Goal: Task Accomplishment & Management: Manage account settings

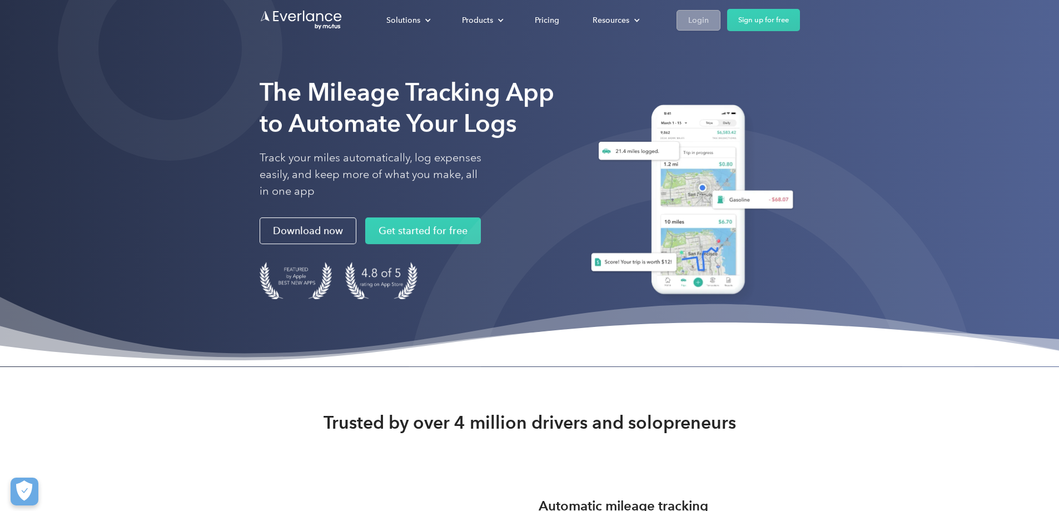
click at [709, 22] on div "Login" at bounding box center [698, 20] width 21 height 14
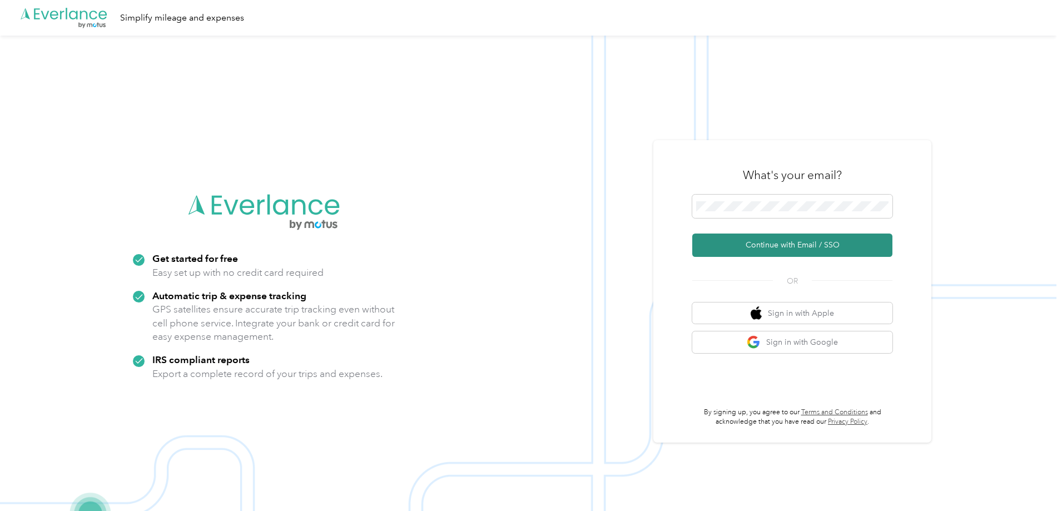
click at [788, 244] on button "Continue with Email / SSO" at bounding box center [792, 244] width 200 height 23
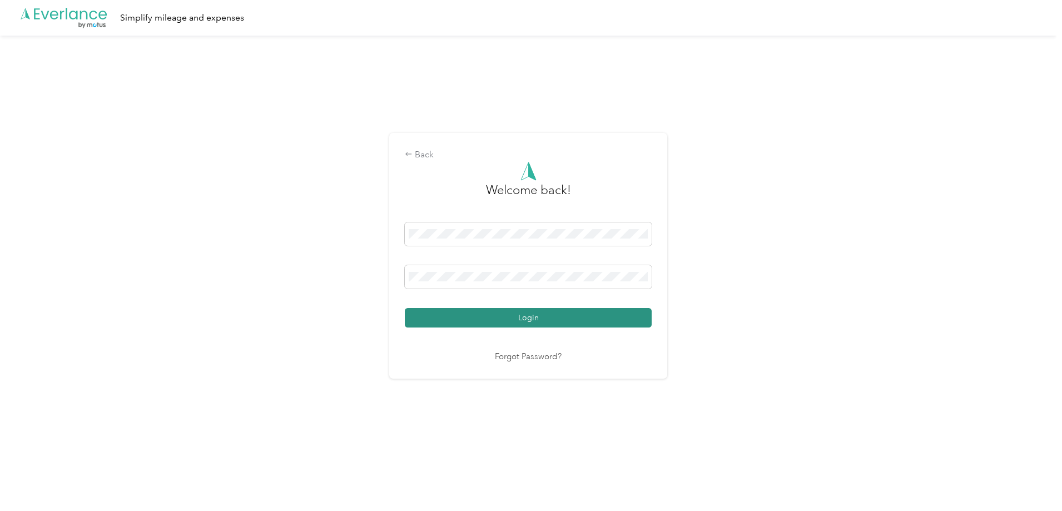
click at [487, 318] on button "Login" at bounding box center [528, 317] width 247 height 19
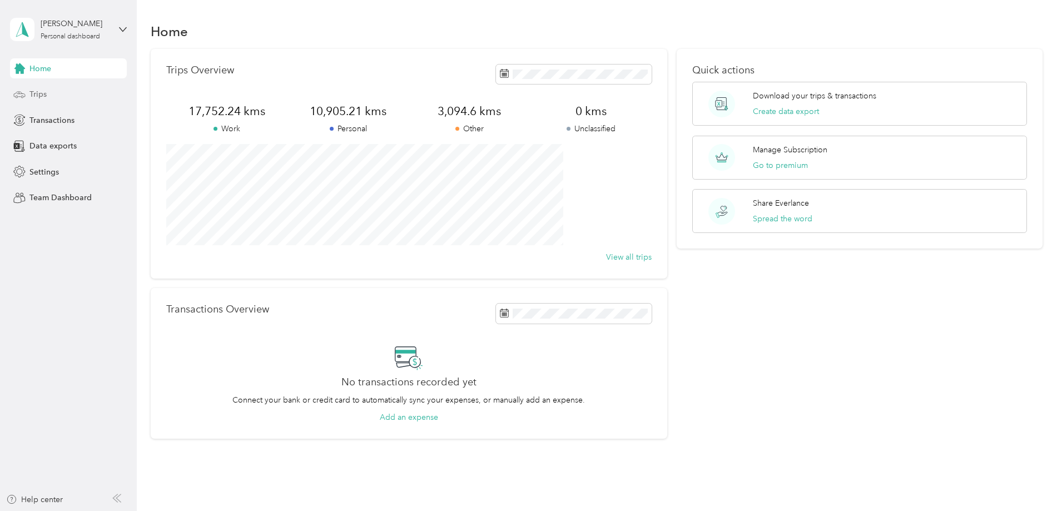
click at [46, 95] on span "Trips" at bounding box center [37, 94] width 17 height 12
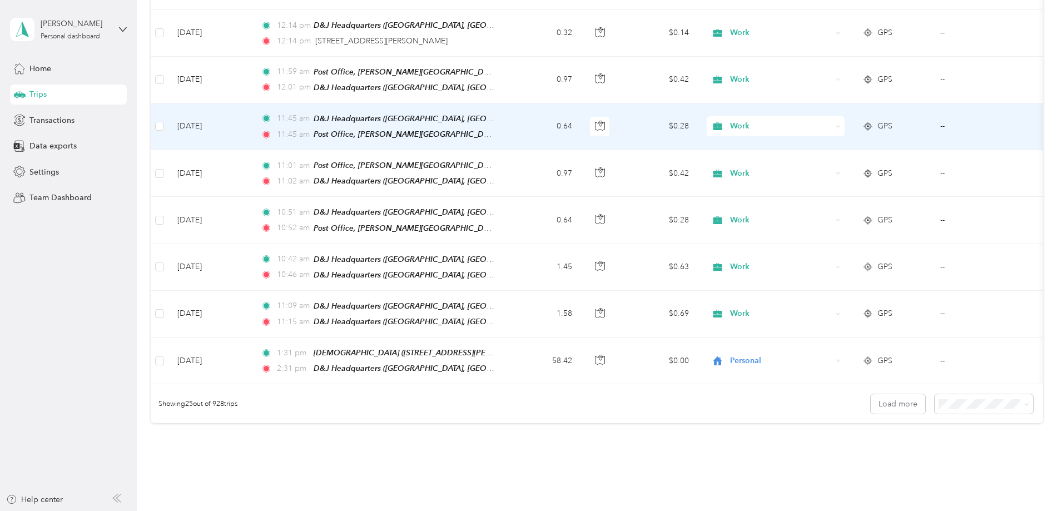
scroll to position [1000, 0]
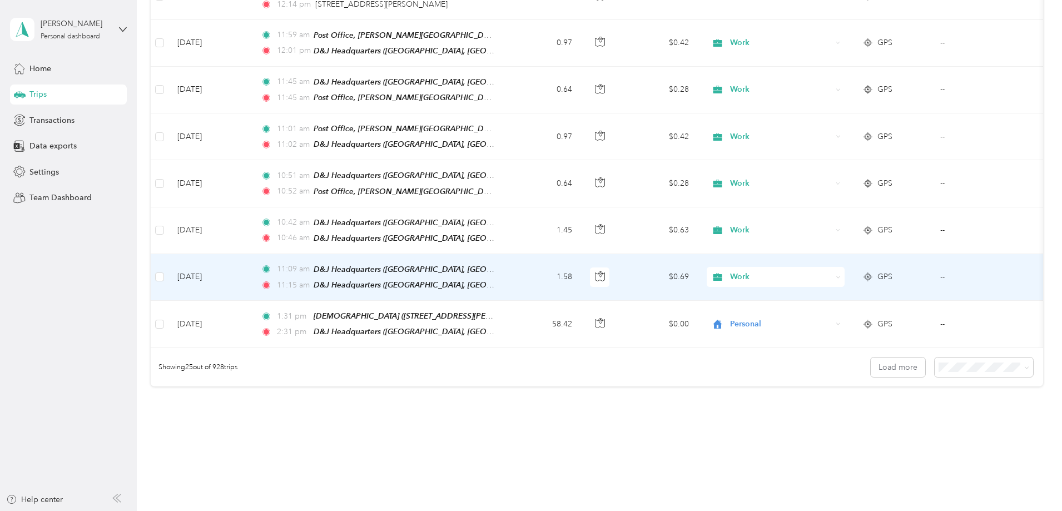
click at [892, 271] on span "GPS" at bounding box center [884, 277] width 15 height 12
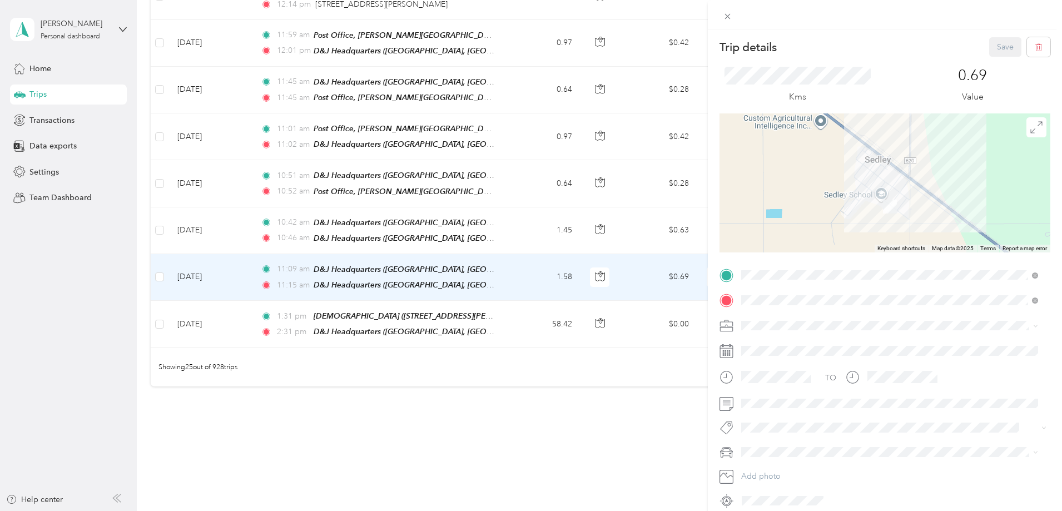
click at [728, 17] on icon at bounding box center [727, 16] width 9 height 9
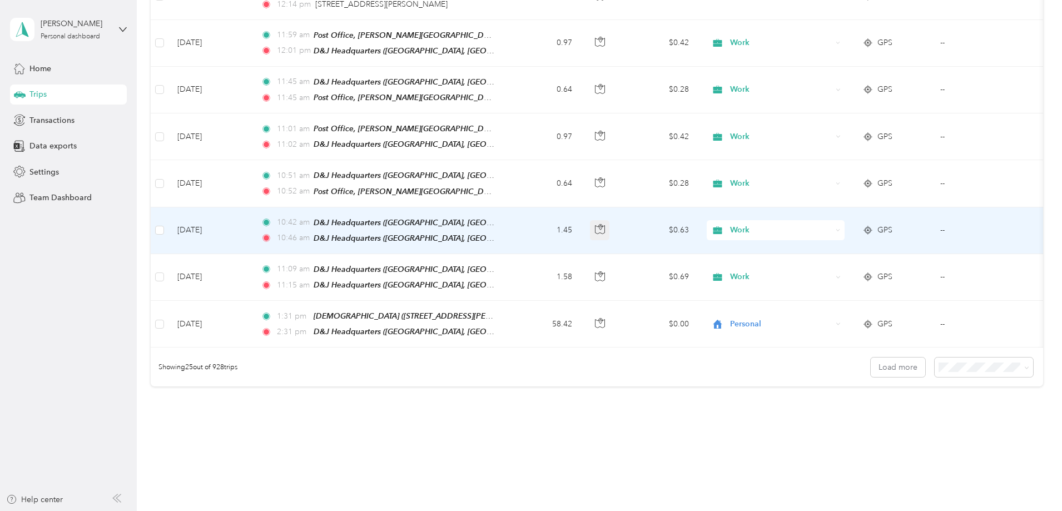
click at [605, 224] on icon "button" at bounding box center [600, 229] width 10 height 10
click at [602, 225] on icon "button" at bounding box center [600, 228] width 3 height 6
click at [892, 224] on span "GPS" at bounding box center [884, 230] width 15 height 12
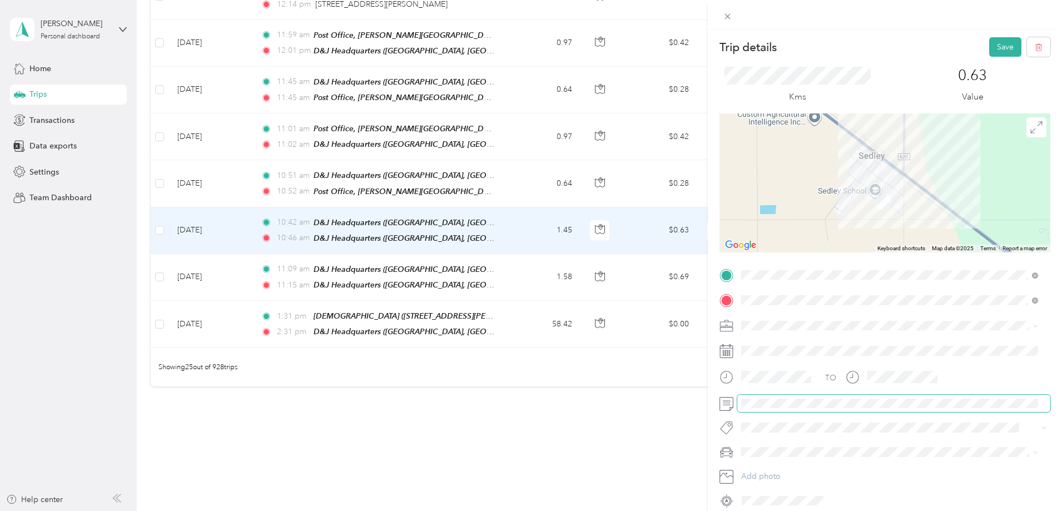
click at [728, 405] on div at bounding box center [884, 404] width 331 height 18
click at [998, 49] on button "Save" at bounding box center [1005, 46] width 32 height 19
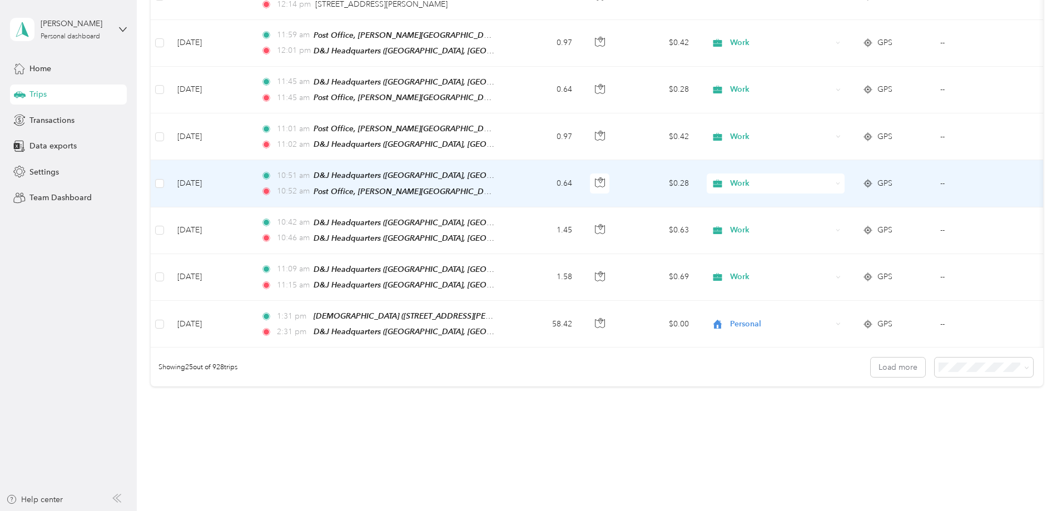
click at [892, 177] on span "GPS" at bounding box center [884, 183] width 15 height 12
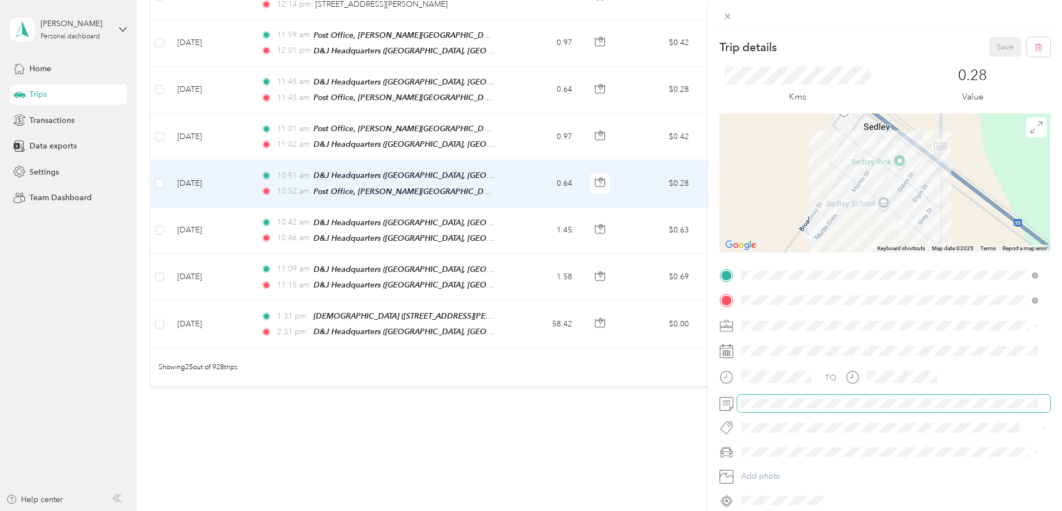
click at [744, 409] on span at bounding box center [893, 404] width 313 height 18
click at [993, 43] on button "Save" at bounding box center [1005, 46] width 32 height 19
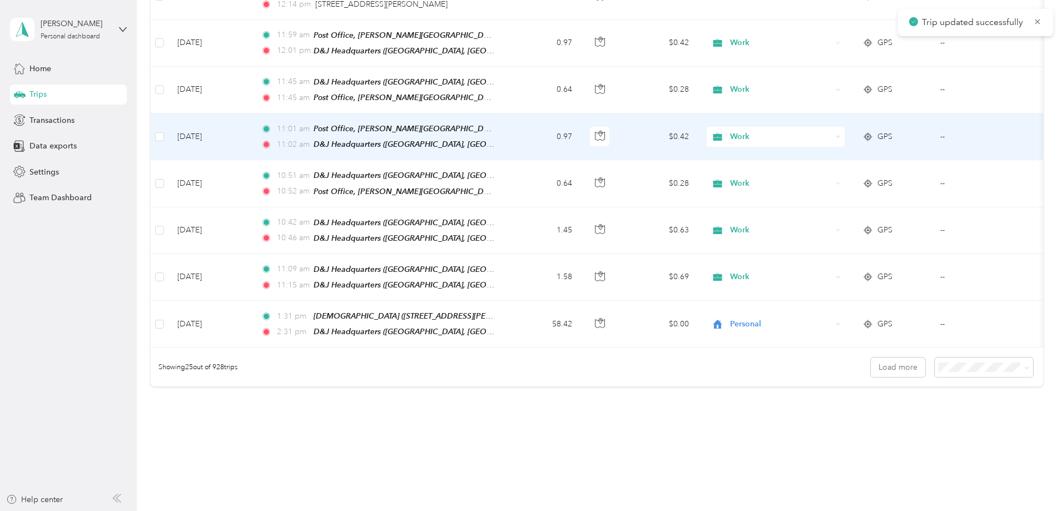
click at [892, 131] on span "GPS" at bounding box center [884, 137] width 15 height 12
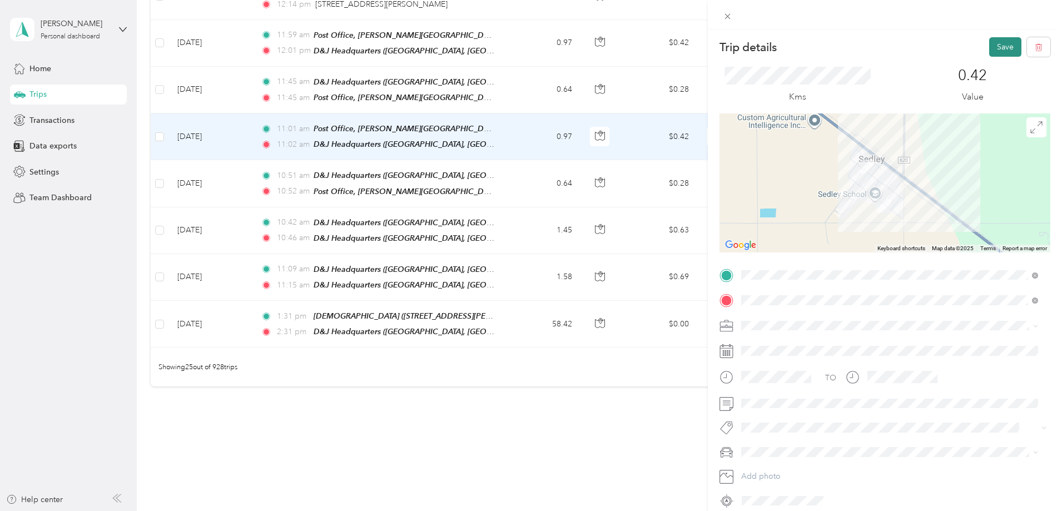
click at [996, 45] on button "Save" at bounding box center [1005, 46] width 32 height 19
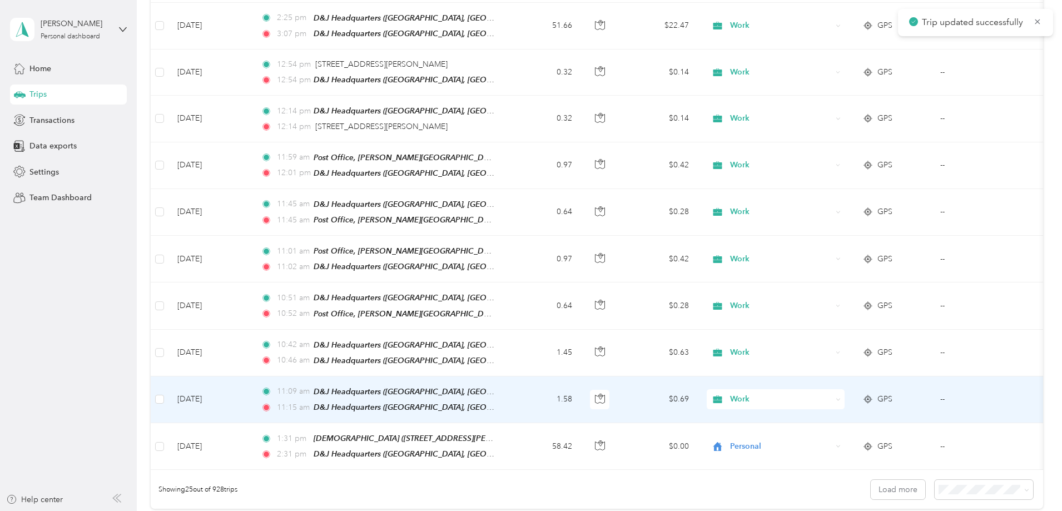
scroll to position [834, 0]
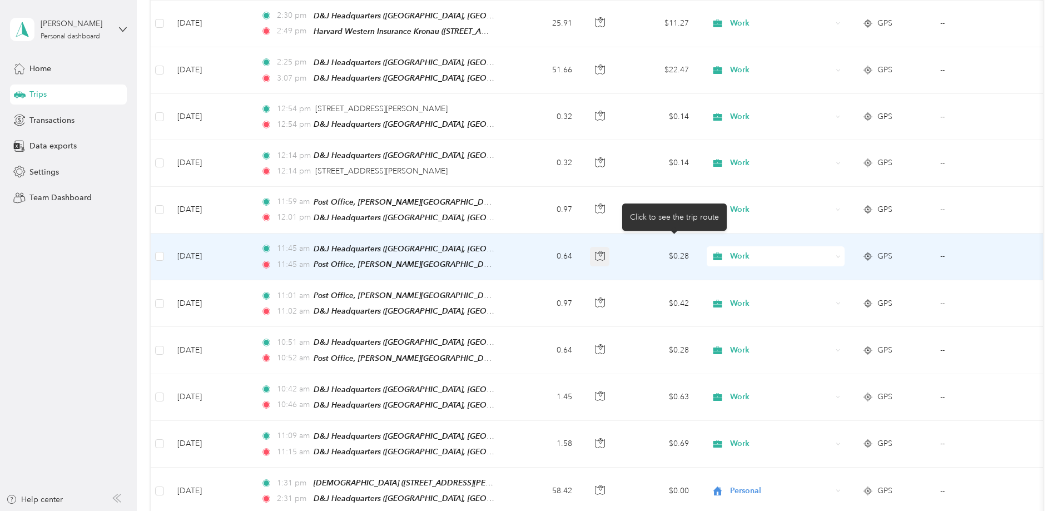
click at [605, 251] on icon "button" at bounding box center [600, 256] width 10 height 10
click at [892, 250] on span "GPS" at bounding box center [884, 256] width 15 height 12
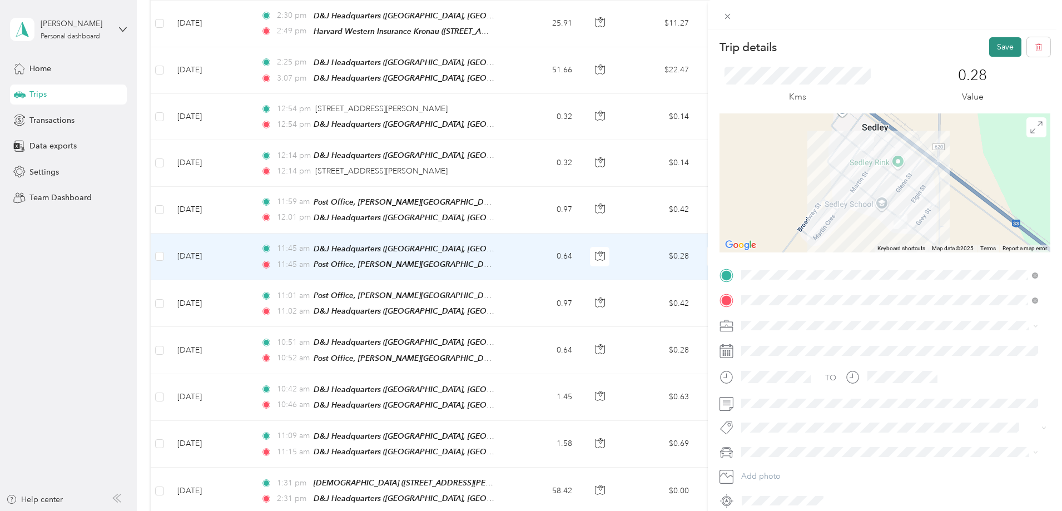
click at [998, 46] on button "Save" at bounding box center [1005, 46] width 32 height 19
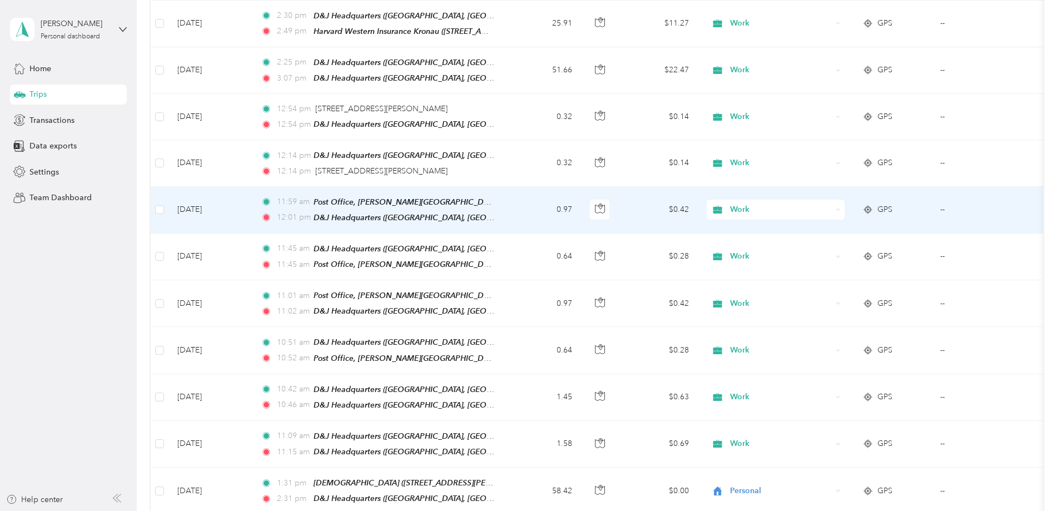
click at [892, 203] on span "GPS" at bounding box center [884, 209] width 15 height 12
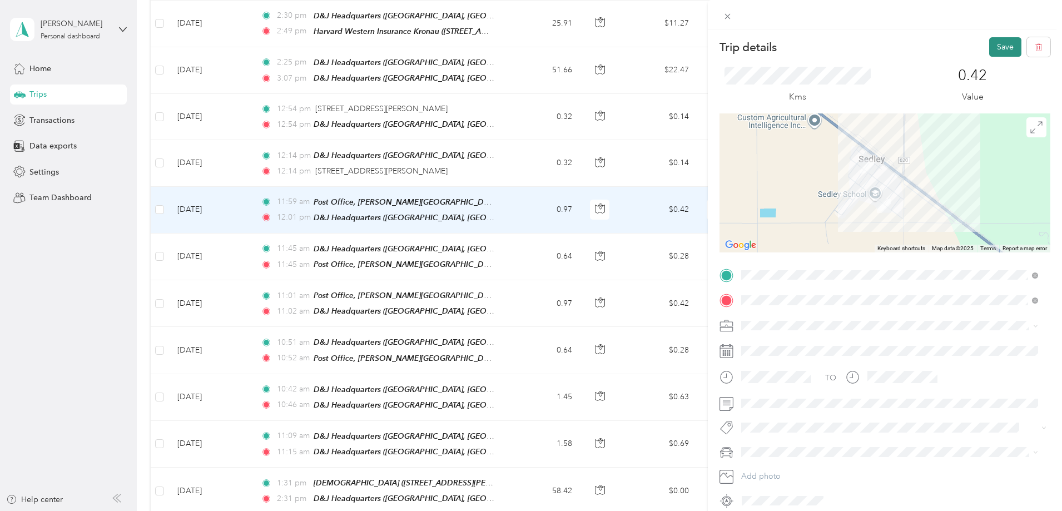
click at [996, 44] on button "Save" at bounding box center [1005, 46] width 32 height 19
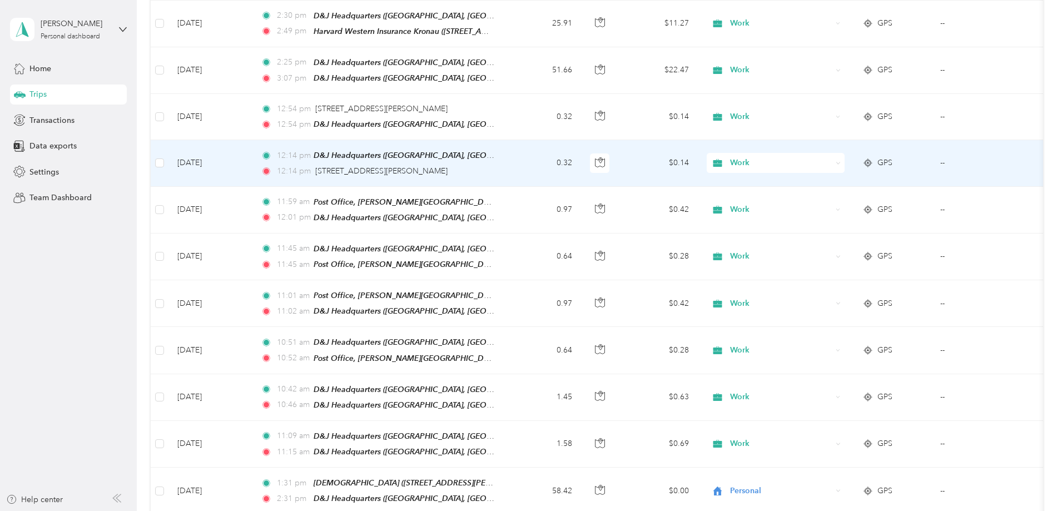
click at [818, 157] on span "Work" at bounding box center [781, 163] width 102 height 12
click at [816, 195] on li "Personal" at bounding box center [849, 193] width 138 height 19
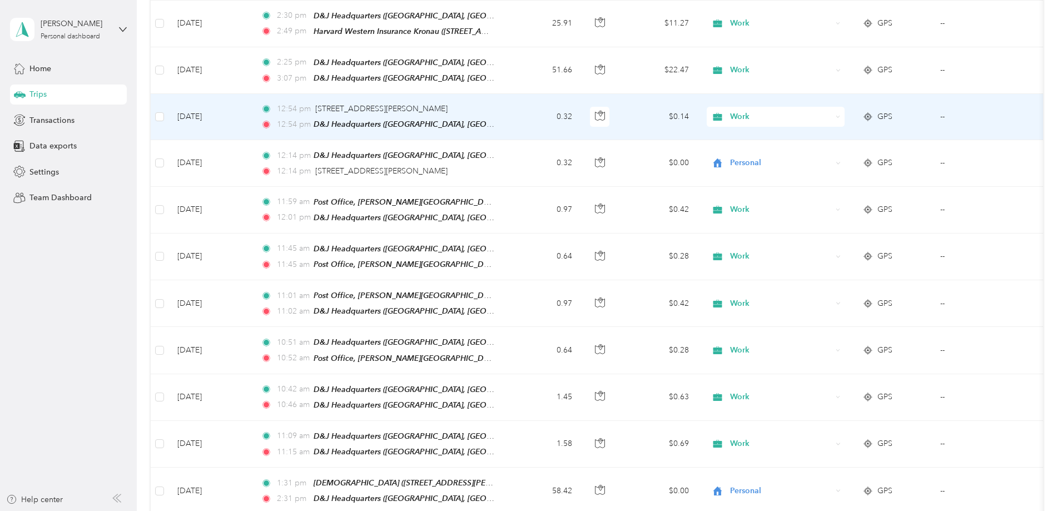
click at [831, 111] on span "Work" at bounding box center [781, 117] width 102 height 12
click at [833, 150] on li "Personal" at bounding box center [849, 147] width 138 height 19
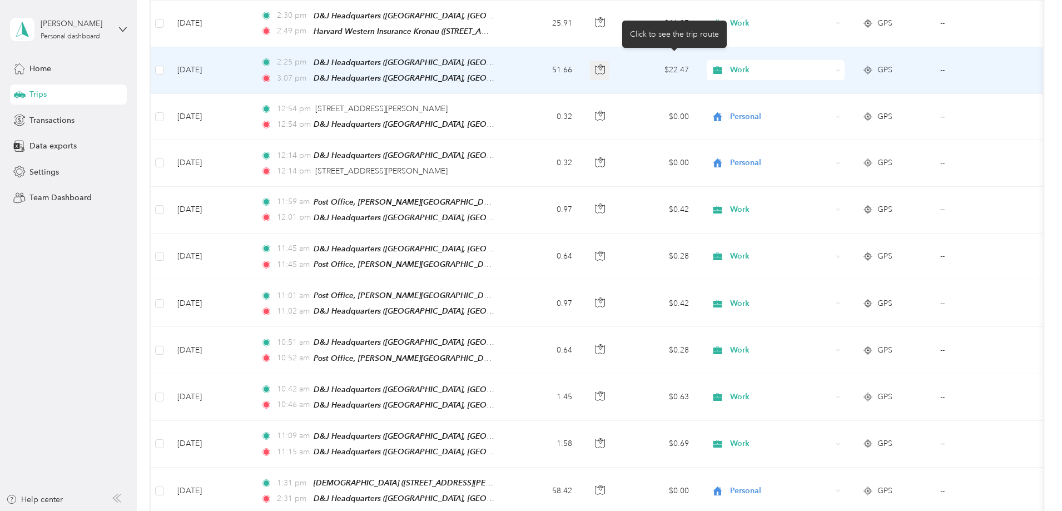
click at [605, 64] on icon "button" at bounding box center [600, 69] width 10 height 10
click at [892, 64] on span "GPS" at bounding box center [884, 70] width 15 height 12
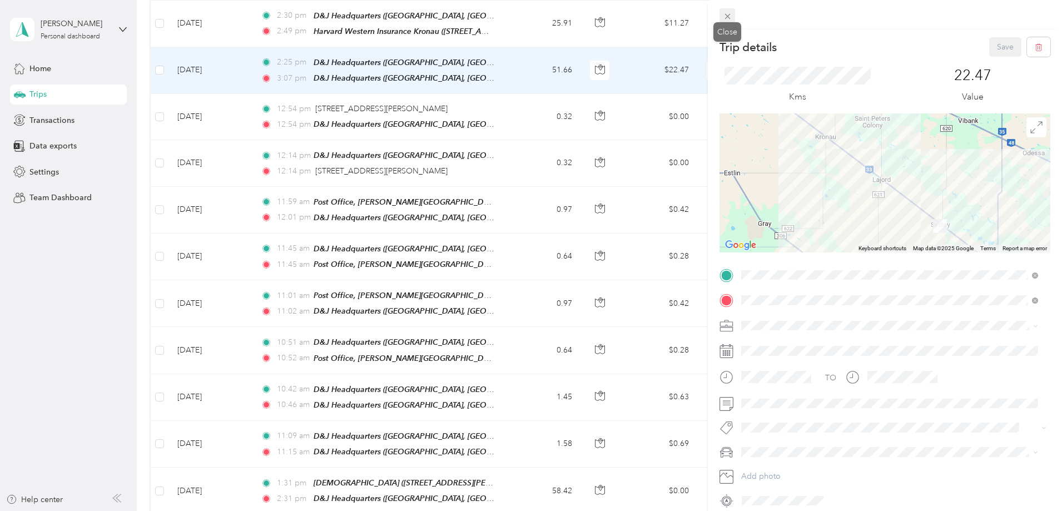
click at [729, 14] on icon at bounding box center [727, 17] width 6 height 6
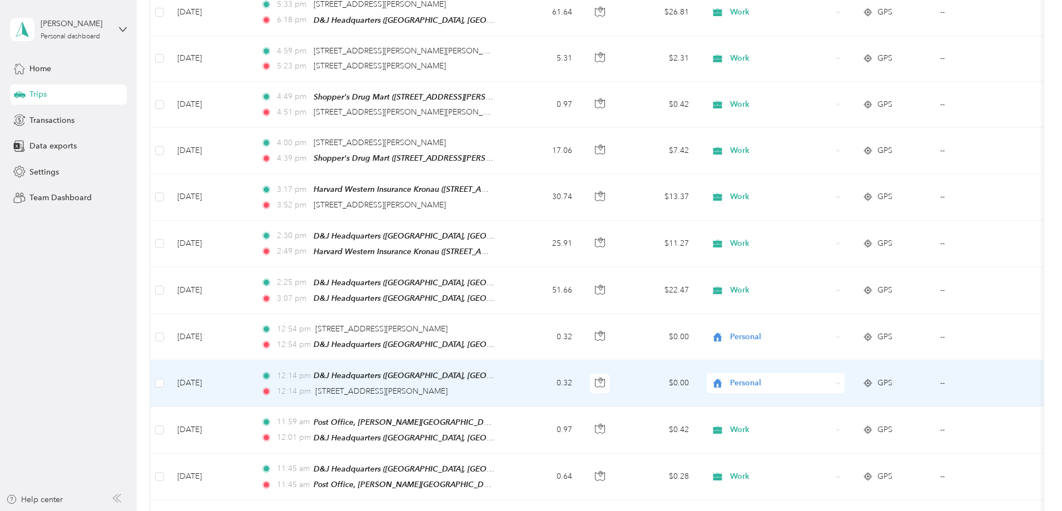
scroll to position [611, 0]
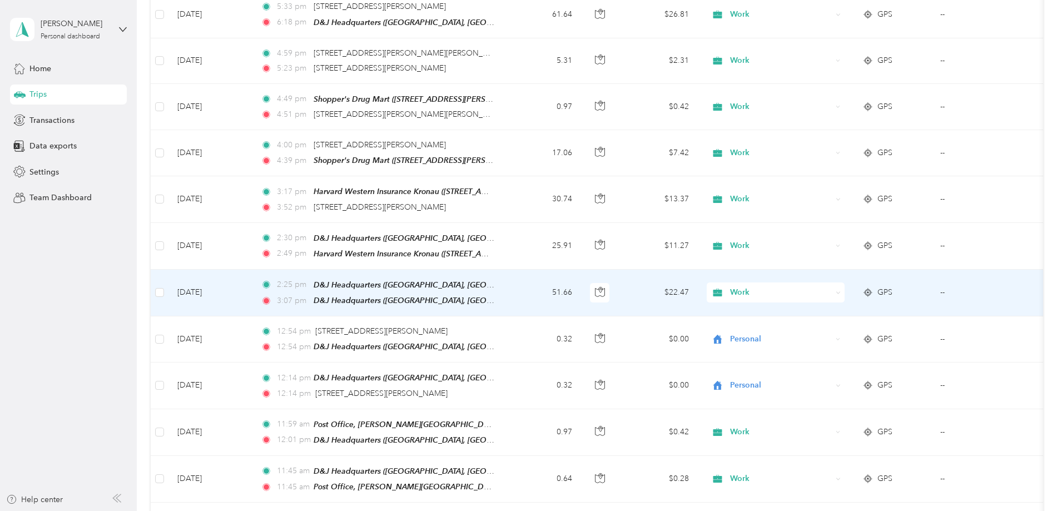
click at [831, 288] on span "Work" at bounding box center [781, 292] width 102 height 12
click at [828, 324] on span "Personal" at bounding box center [859, 322] width 103 height 12
click at [581, 287] on td "51.66" at bounding box center [543, 293] width 73 height 47
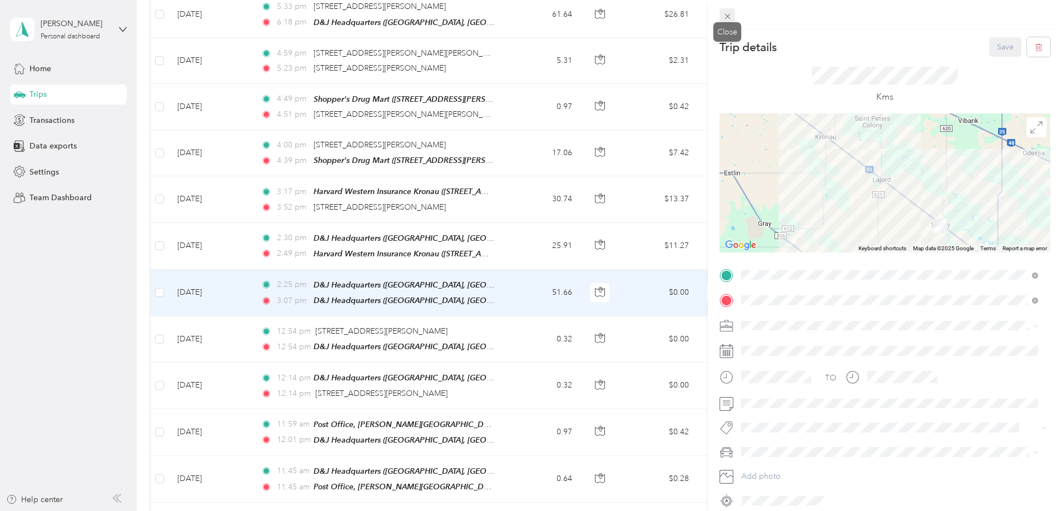
click at [729, 14] on icon at bounding box center [727, 16] width 9 height 9
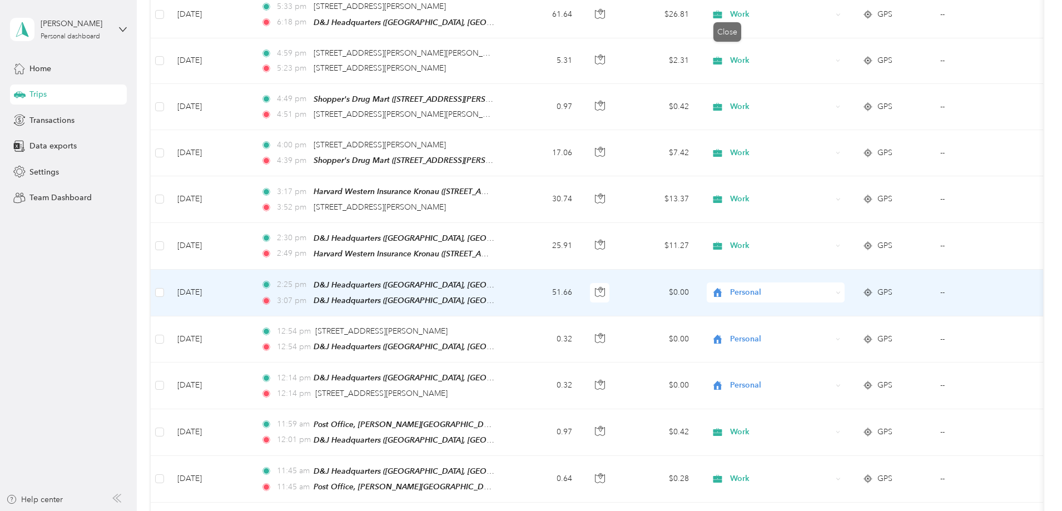
click at [729, 510] on div "Trip details Save This trip cannot be edited because it is either under review,…" at bounding box center [528, 511] width 1056 height 0
click at [820, 286] on span "Personal" at bounding box center [781, 292] width 102 height 12
click at [820, 305] on span "Work" at bounding box center [859, 305] width 103 height 12
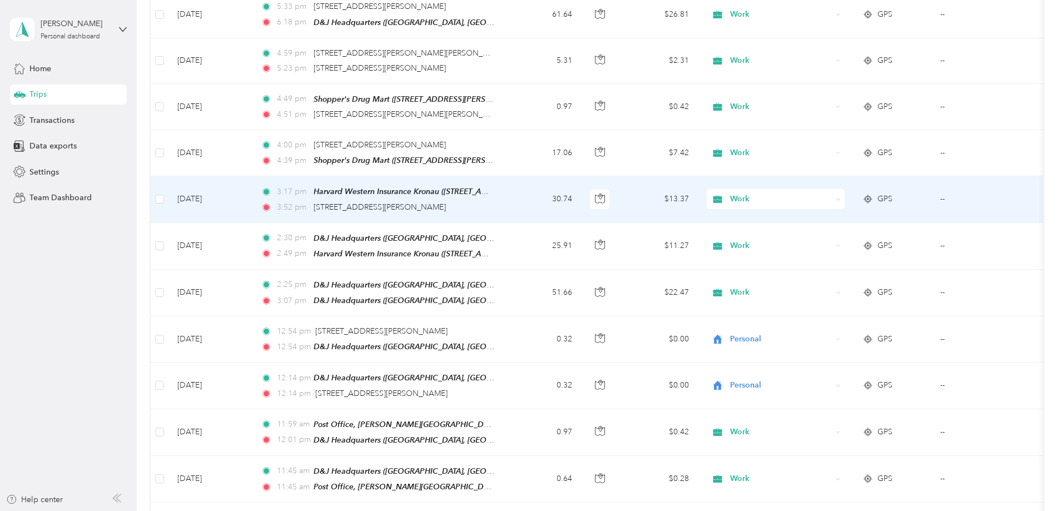
click at [831, 196] on span "Work" at bounding box center [781, 199] width 102 height 12
click at [826, 236] on li "Personal" at bounding box center [849, 232] width 138 height 19
click at [817, 193] on span "Personal" at bounding box center [781, 199] width 102 height 12
click at [821, 215] on span "Work" at bounding box center [859, 214] width 103 height 12
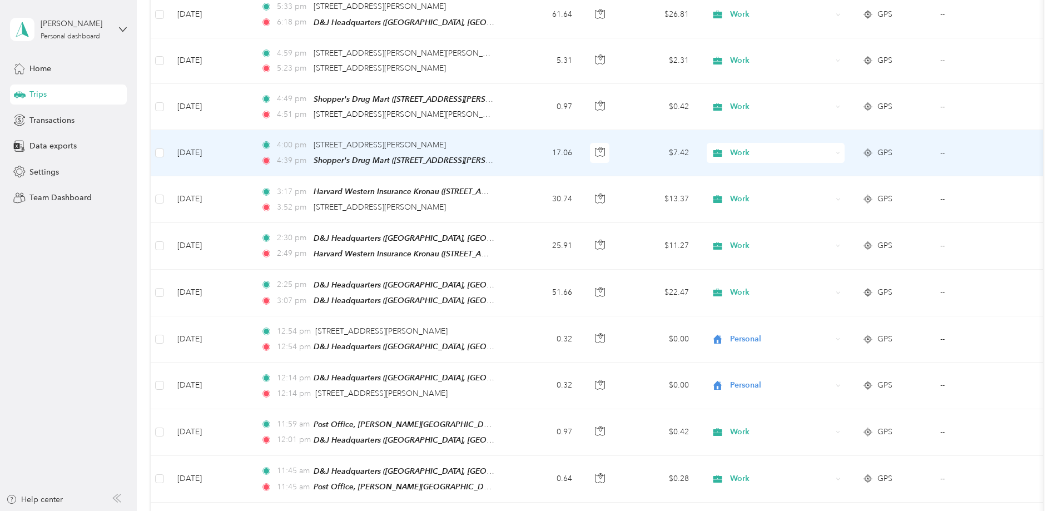
click at [821, 150] on span "Work" at bounding box center [781, 153] width 102 height 12
click at [833, 189] on li "Personal" at bounding box center [849, 187] width 138 height 19
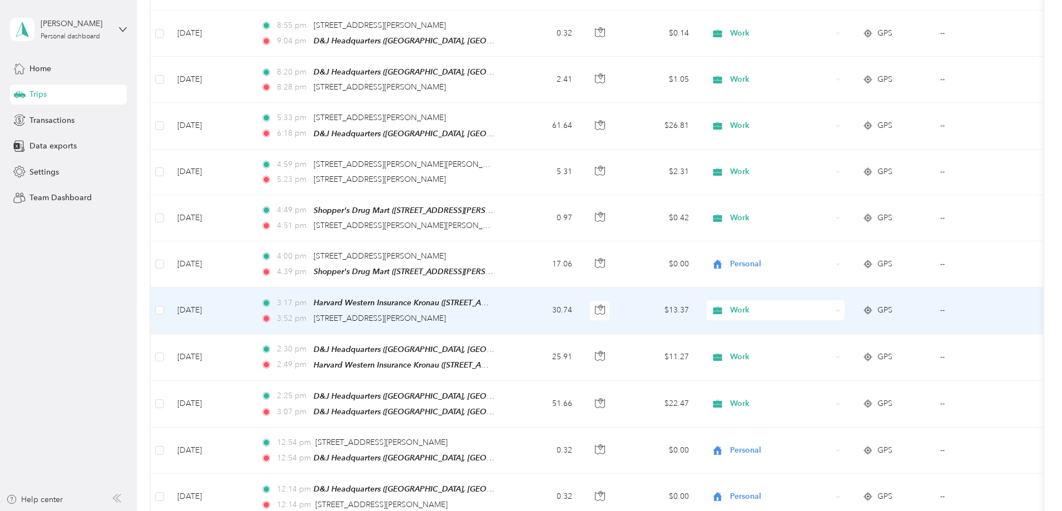
scroll to position [445, 0]
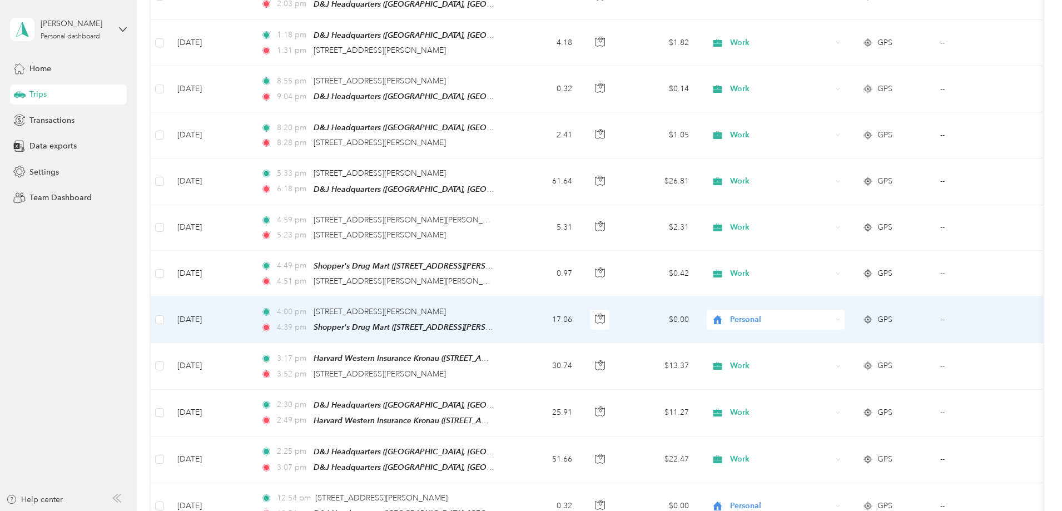
click at [831, 317] on span "Personal" at bounding box center [781, 319] width 102 height 12
click at [823, 338] on ol "Work Personal Religious Services Other Charity Medical Moving Commute Farm" at bounding box center [849, 397] width 138 height 156
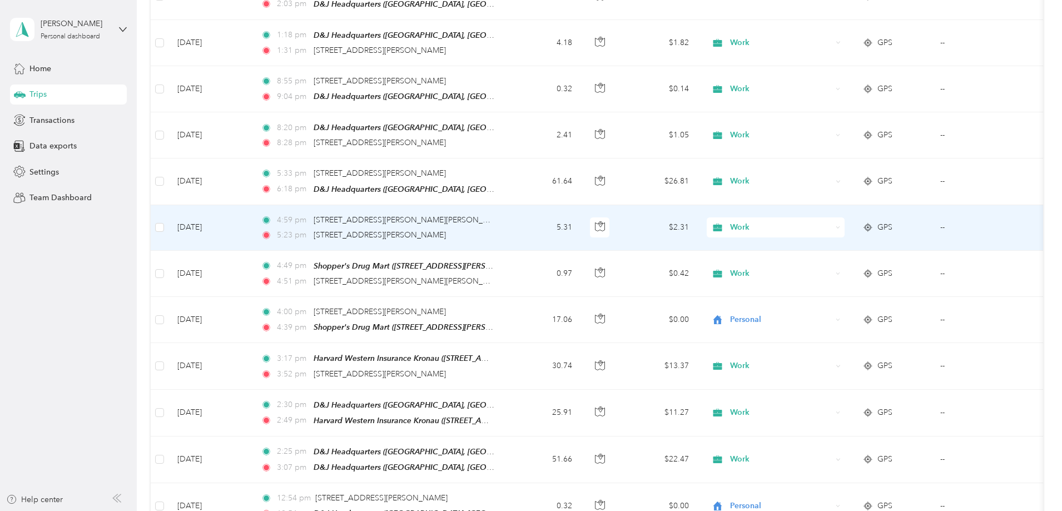
click at [831, 221] on span "Work" at bounding box center [781, 227] width 102 height 12
click at [821, 261] on span "Personal" at bounding box center [859, 262] width 103 height 12
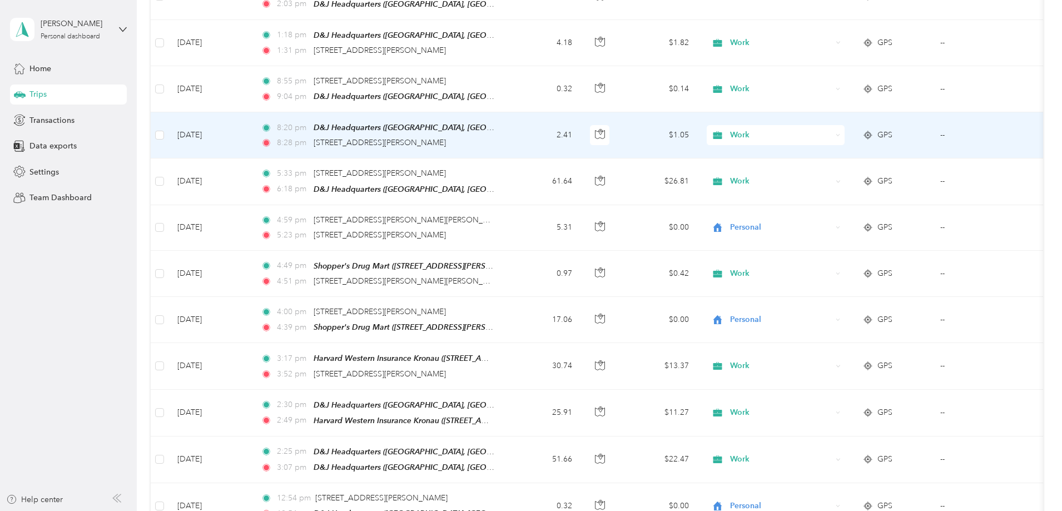
click at [829, 135] on span "Work" at bounding box center [781, 135] width 102 height 12
click at [826, 171] on span "Personal" at bounding box center [859, 172] width 103 height 12
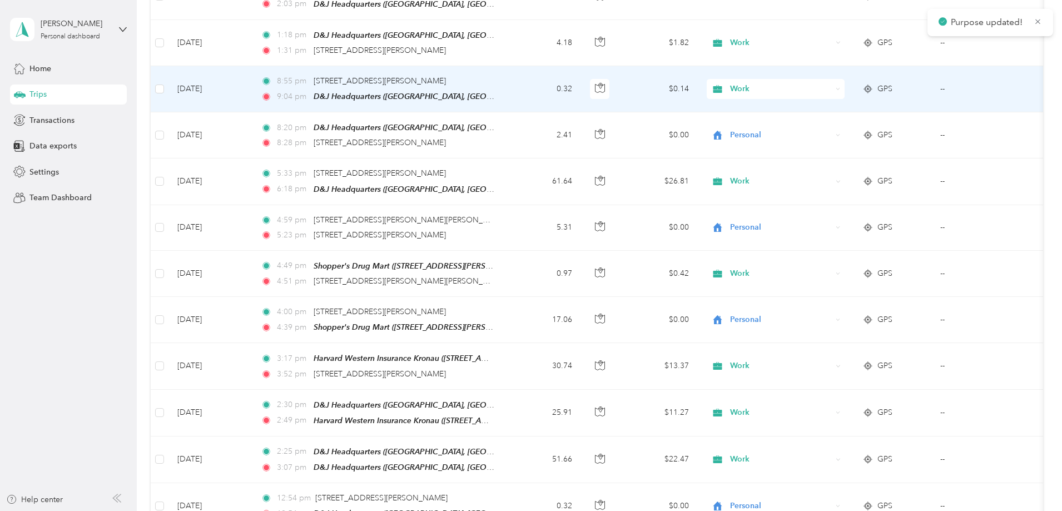
click at [831, 85] on span "Work" at bounding box center [781, 89] width 102 height 12
click at [833, 126] on span "Personal" at bounding box center [859, 125] width 103 height 12
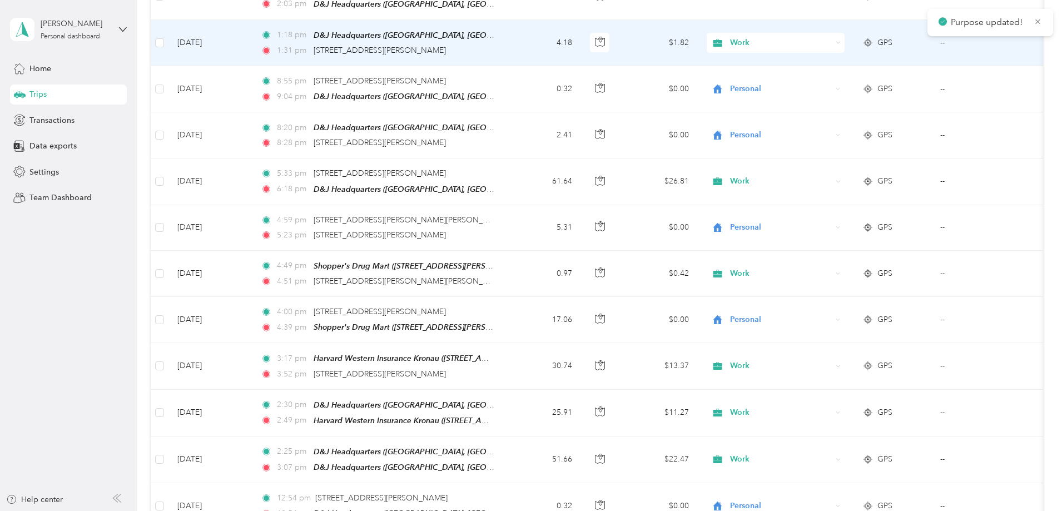
click at [831, 40] on span "Work" at bounding box center [781, 43] width 102 height 12
click at [843, 80] on span "Personal" at bounding box center [859, 76] width 103 height 12
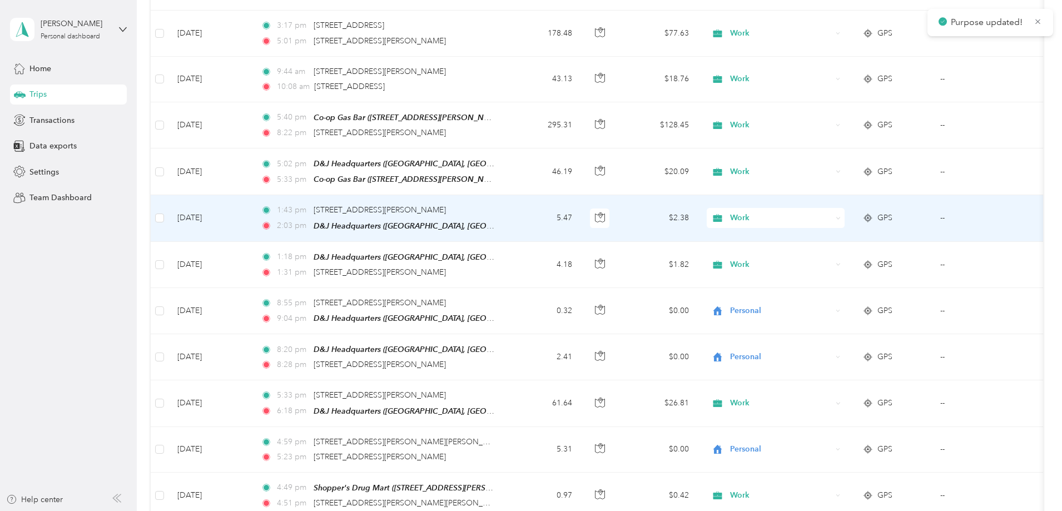
scroll to position [222, 0]
click at [831, 215] on span "Work" at bounding box center [781, 218] width 102 height 12
click at [833, 255] on span "Personal" at bounding box center [859, 257] width 103 height 12
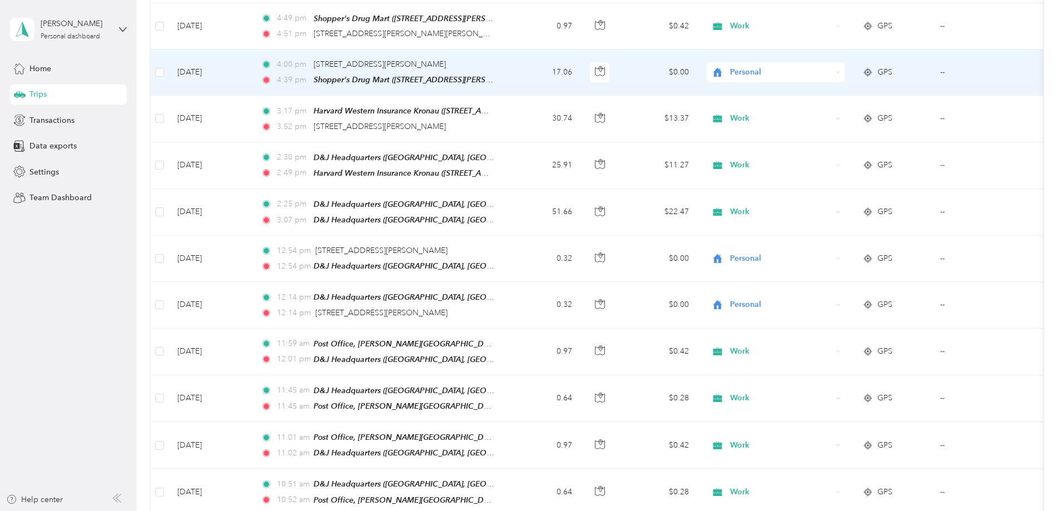
scroll to position [723, 0]
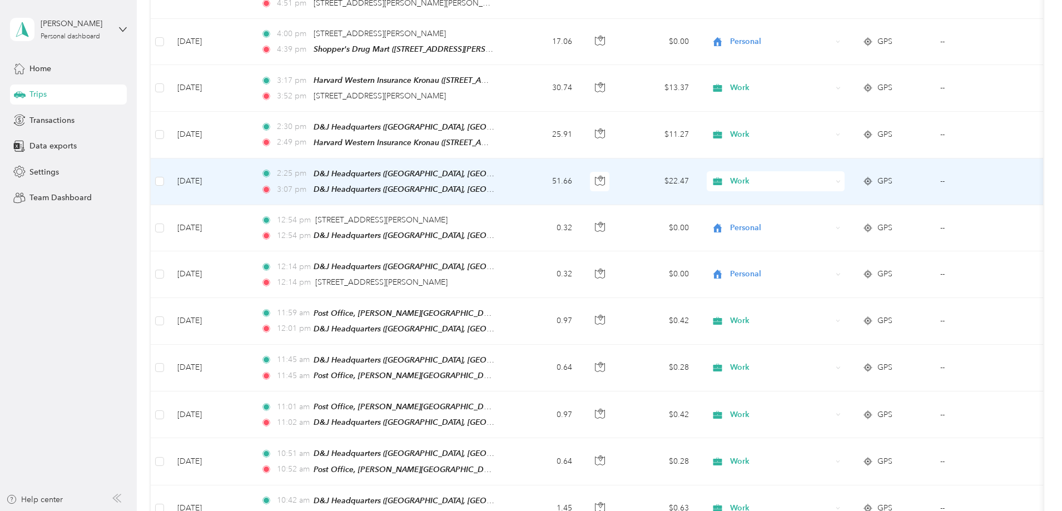
click at [892, 175] on span "GPS" at bounding box center [884, 181] width 15 height 12
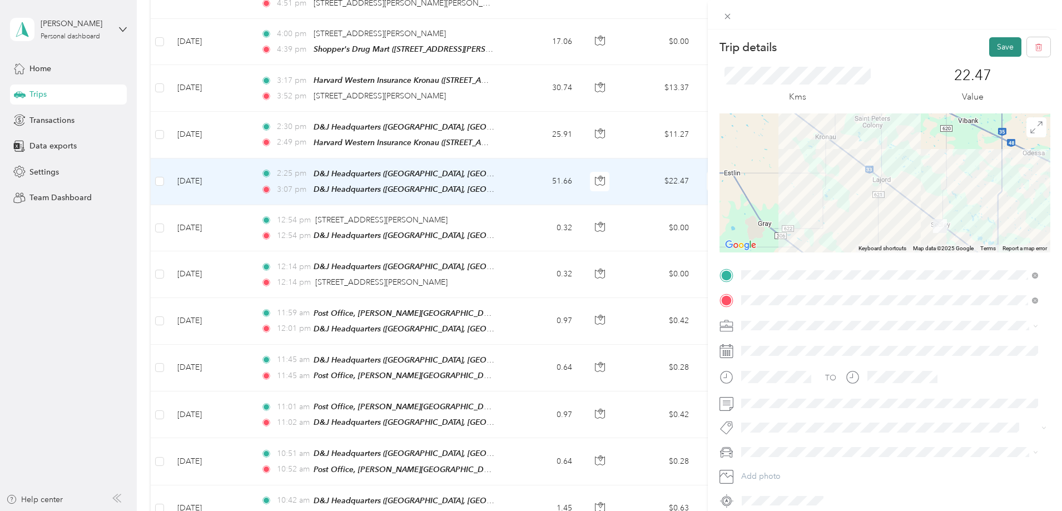
click at [1001, 46] on button "Save" at bounding box center [1005, 46] width 32 height 19
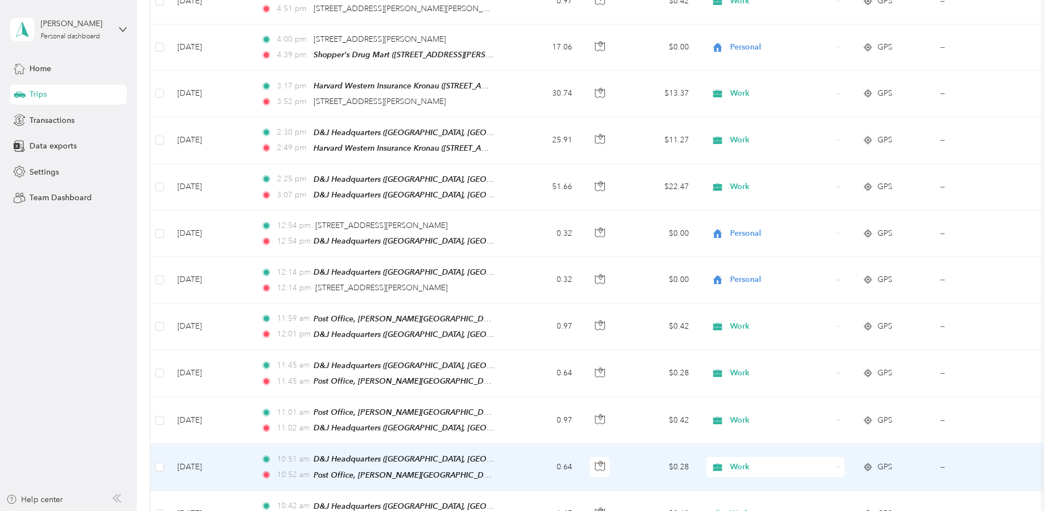
scroll to position [667, 0]
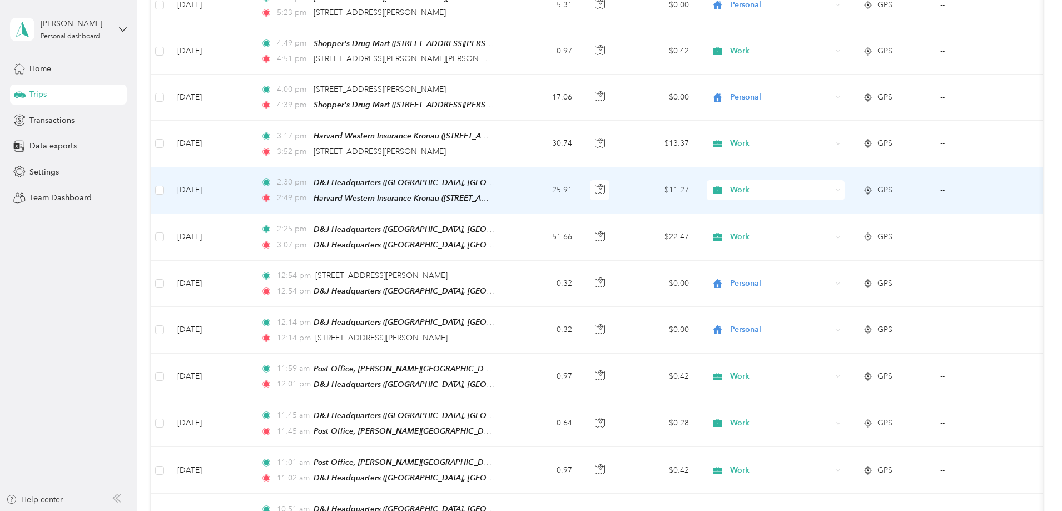
click at [892, 184] on span "GPS" at bounding box center [884, 190] width 15 height 12
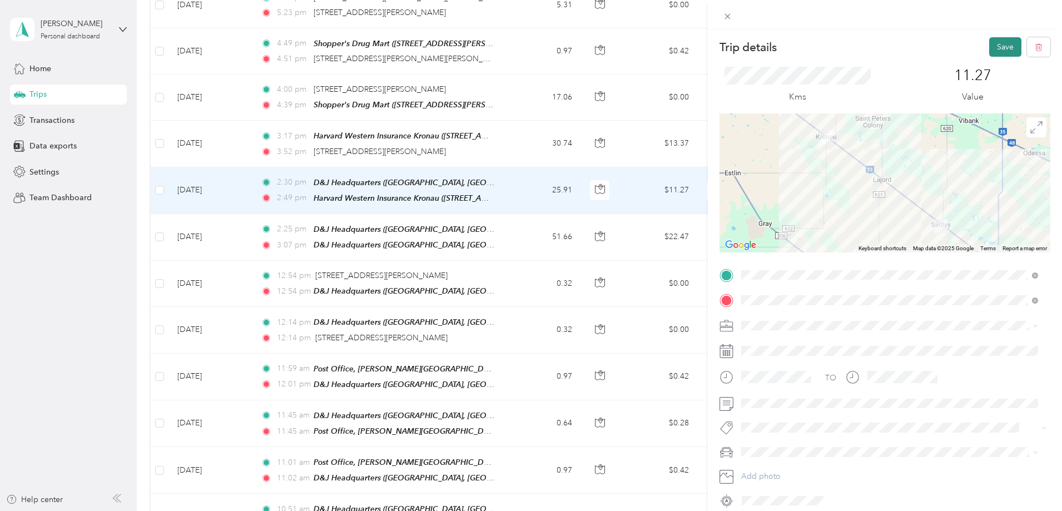
click at [995, 46] on button "Save" at bounding box center [1005, 46] width 32 height 19
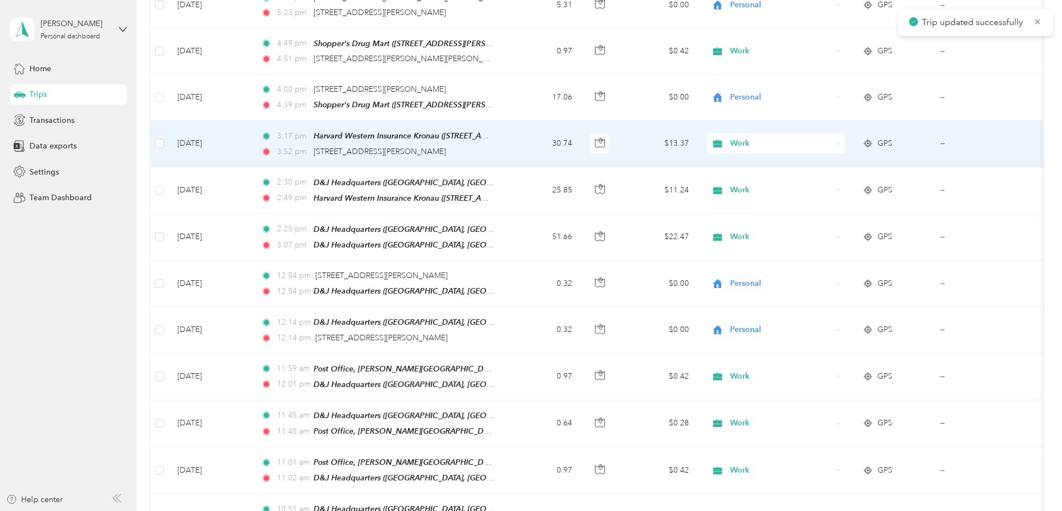
click at [892, 137] on span "GPS" at bounding box center [884, 143] width 15 height 12
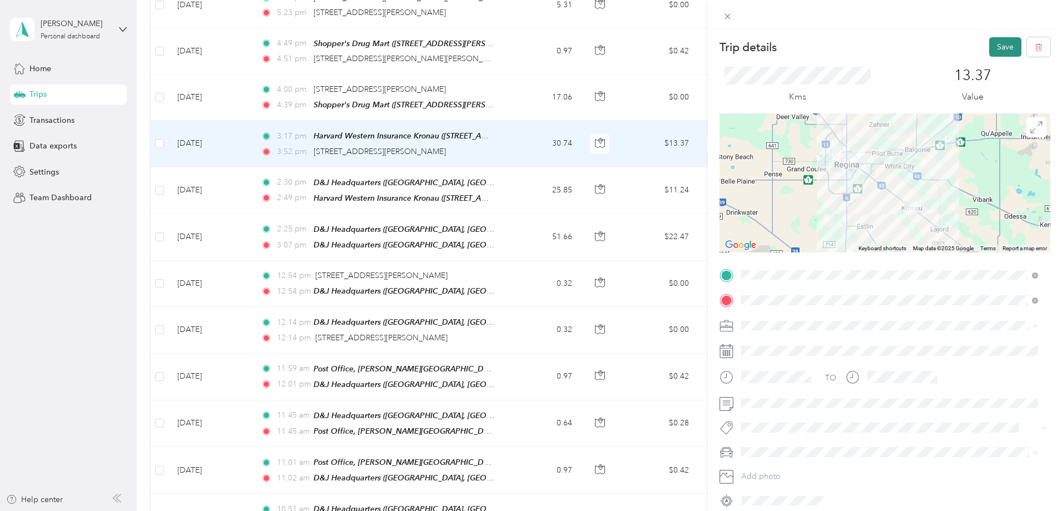
click at [1002, 49] on button "Save" at bounding box center [1005, 46] width 32 height 19
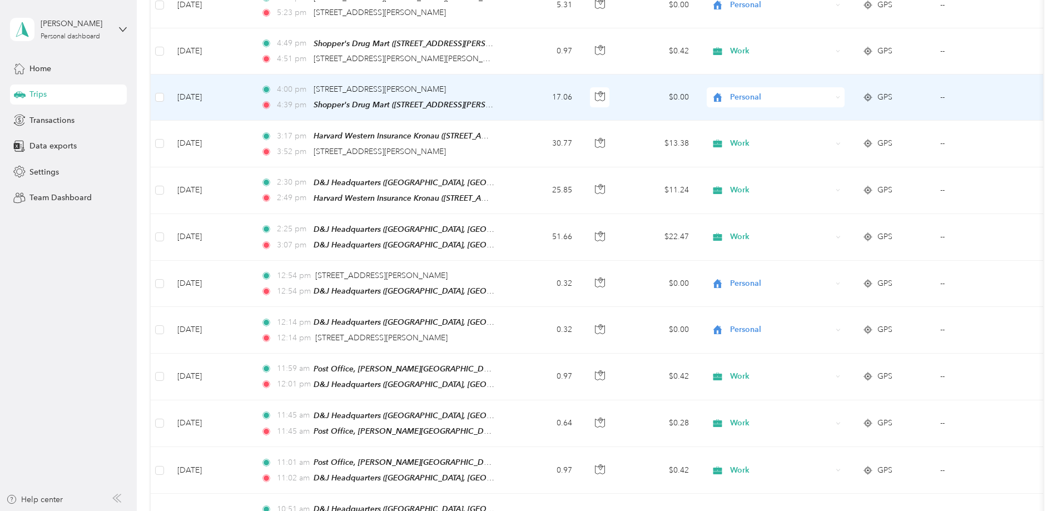
click at [831, 91] on span "Personal" at bounding box center [781, 97] width 102 height 12
click at [836, 114] on span "Work" at bounding box center [859, 113] width 103 height 12
click at [892, 92] on span "GPS" at bounding box center [884, 97] width 15 height 12
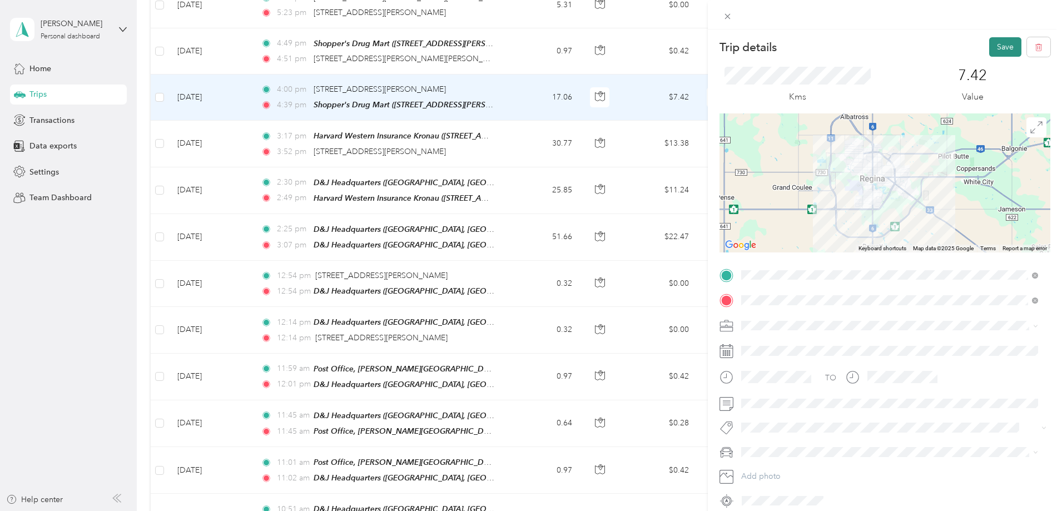
click at [997, 49] on button "Save" at bounding box center [1005, 46] width 32 height 19
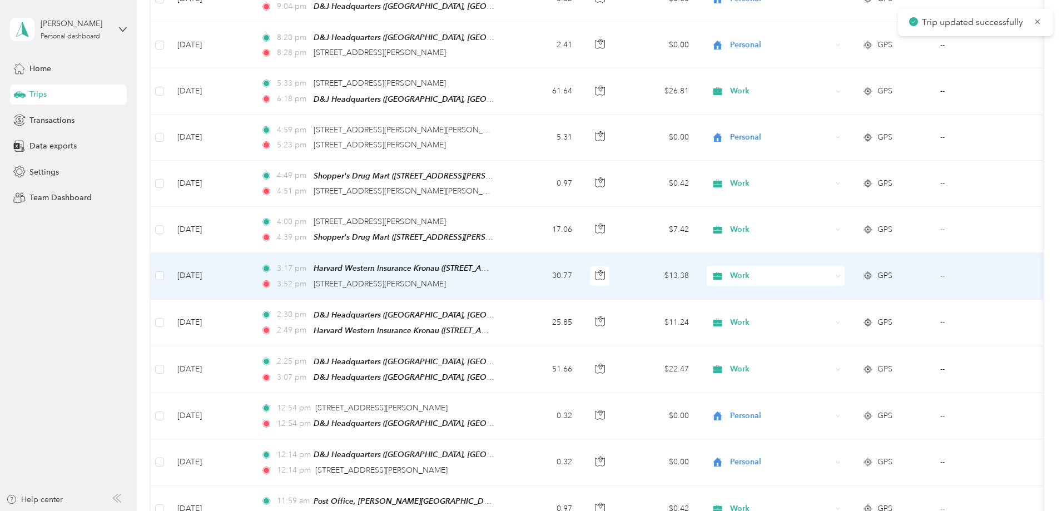
scroll to position [500, 0]
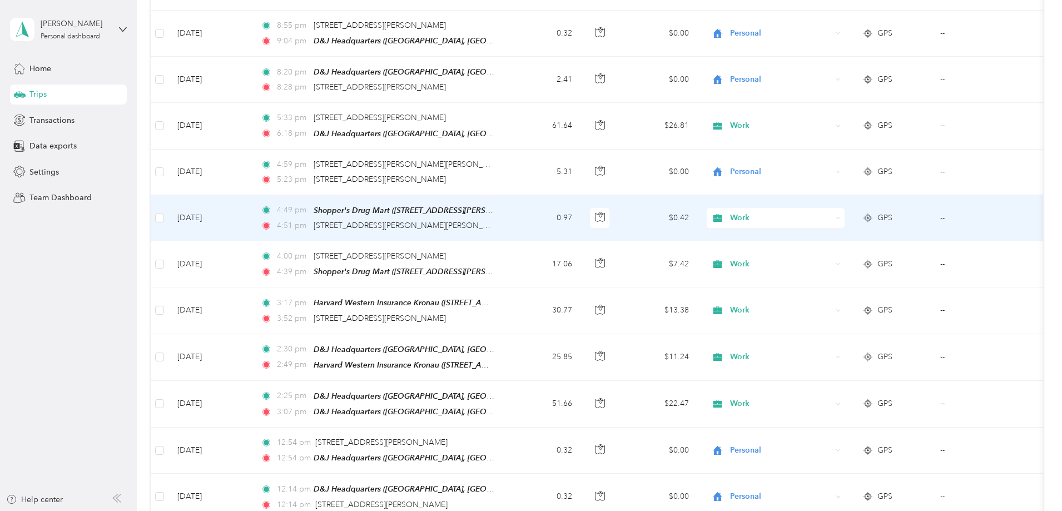
click at [892, 212] on span "GPS" at bounding box center [884, 218] width 15 height 12
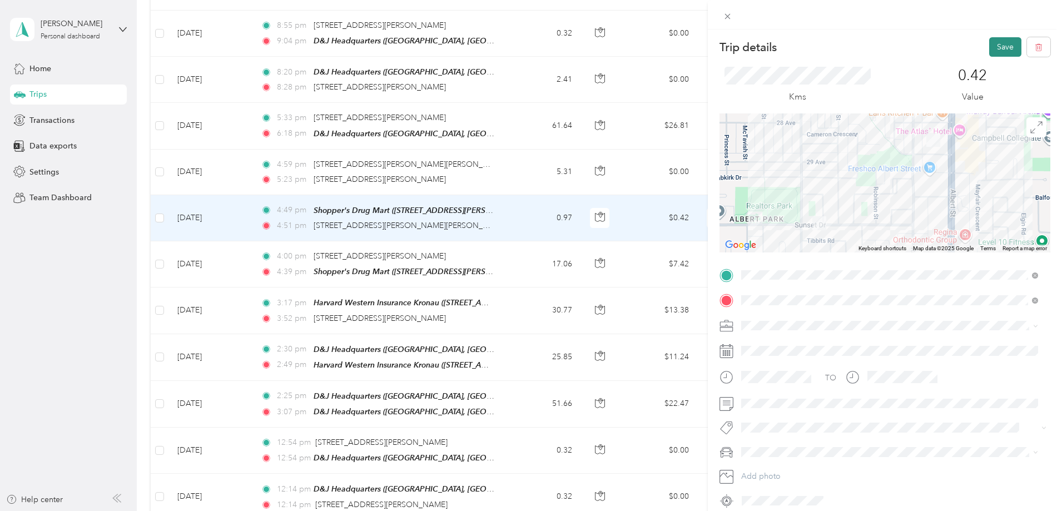
click at [1002, 48] on button "Save" at bounding box center [1005, 46] width 32 height 19
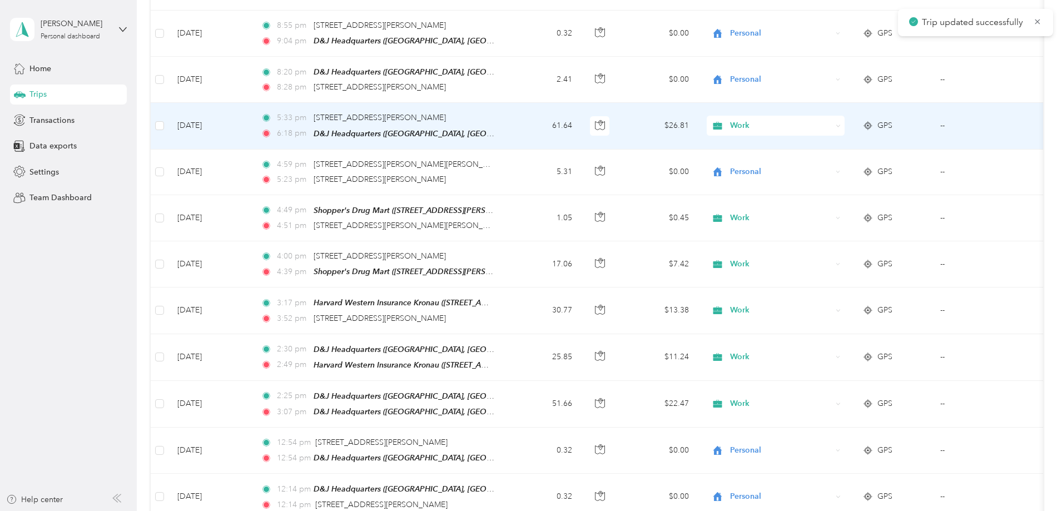
click at [831, 123] on span "Work" at bounding box center [781, 125] width 102 height 12
click at [836, 141] on span "Work" at bounding box center [853, 142] width 90 height 12
click at [892, 119] on span "GPS" at bounding box center [884, 125] width 15 height 12
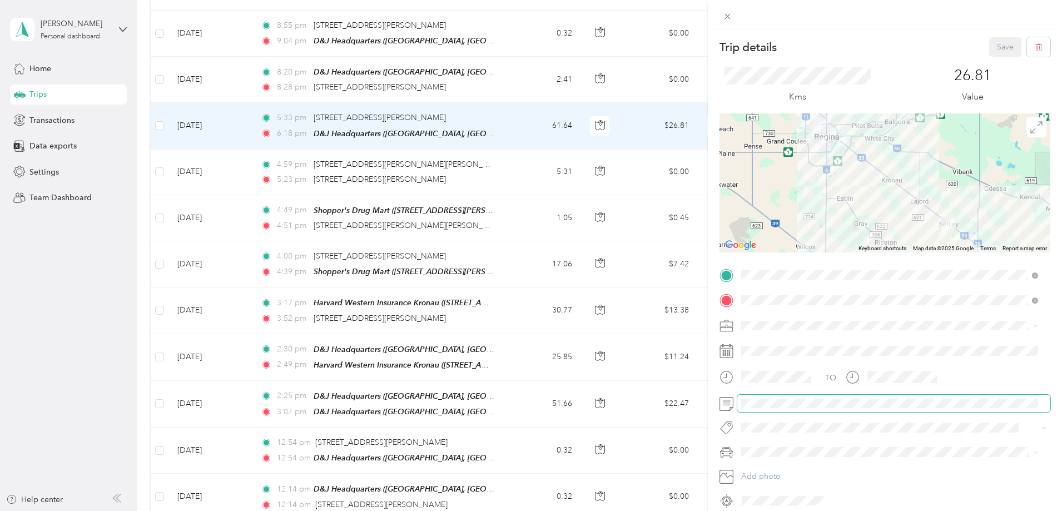
click at [754, 408] on span at bounding box center [893, 404] width 313 height 18
click at [989, 49] on button "Save" at bounding box center [1005, 46] width 32 height 19
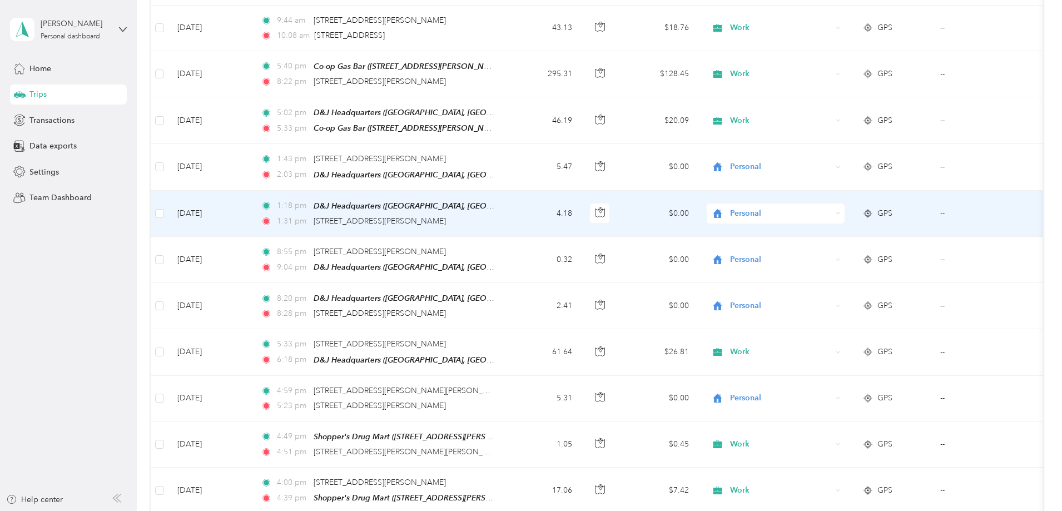
scroll to position [222, 0]
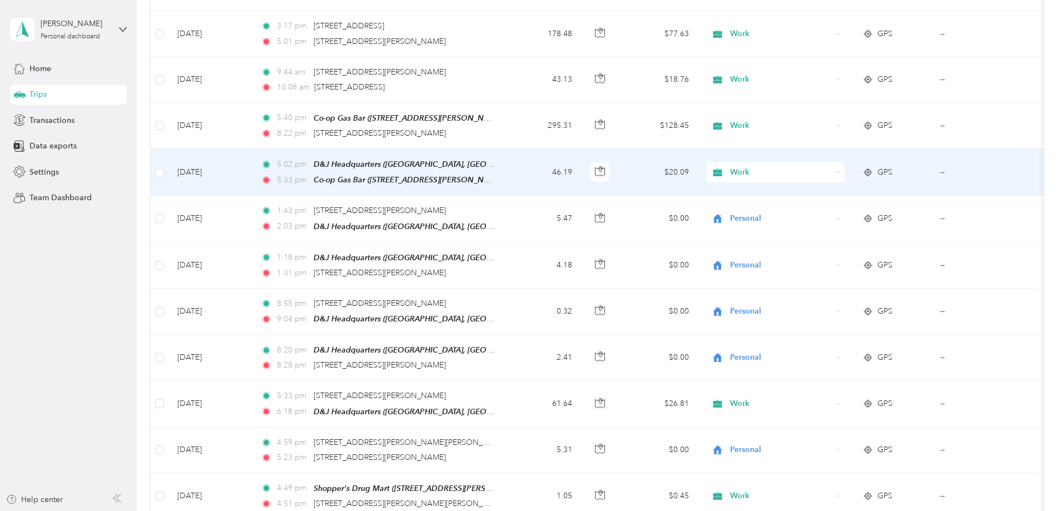
click at [892, 171] on span "GPS" at bounding box center [884, 172] width 15 height 12
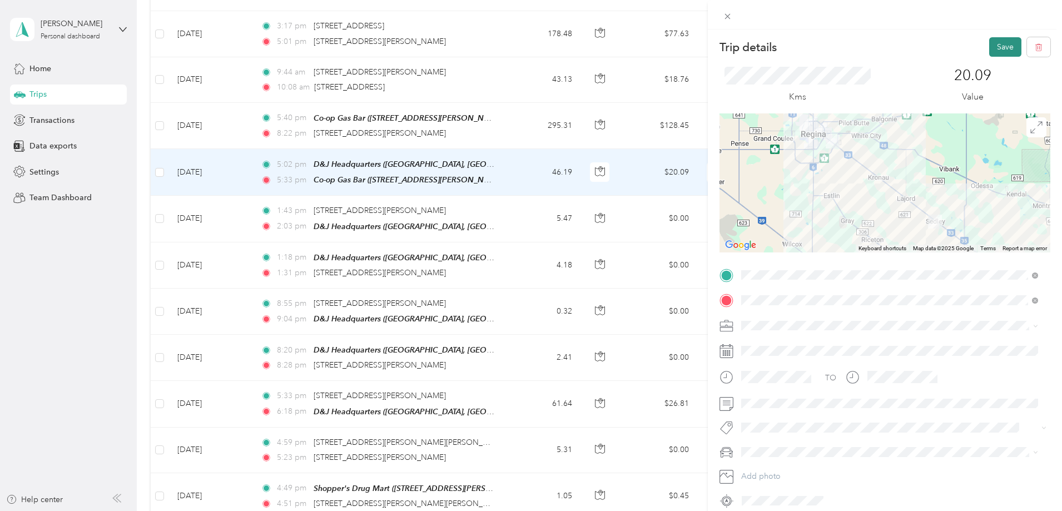
click at [990, 44] on button "Save" at bounding box center [1005, 46] width 32 height 19
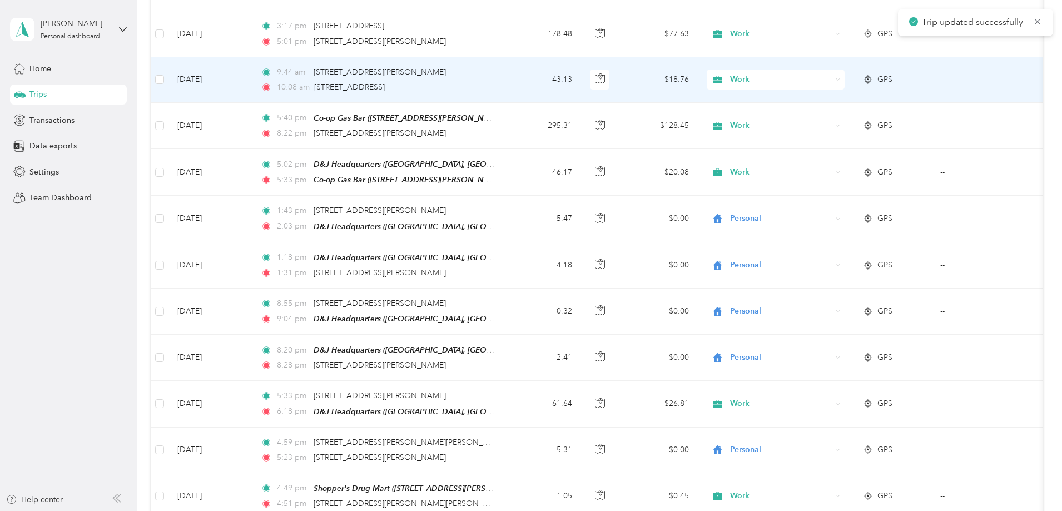
click at [892, 79] on span "GPS" at bounding box center [884, 79] width 15 height 12
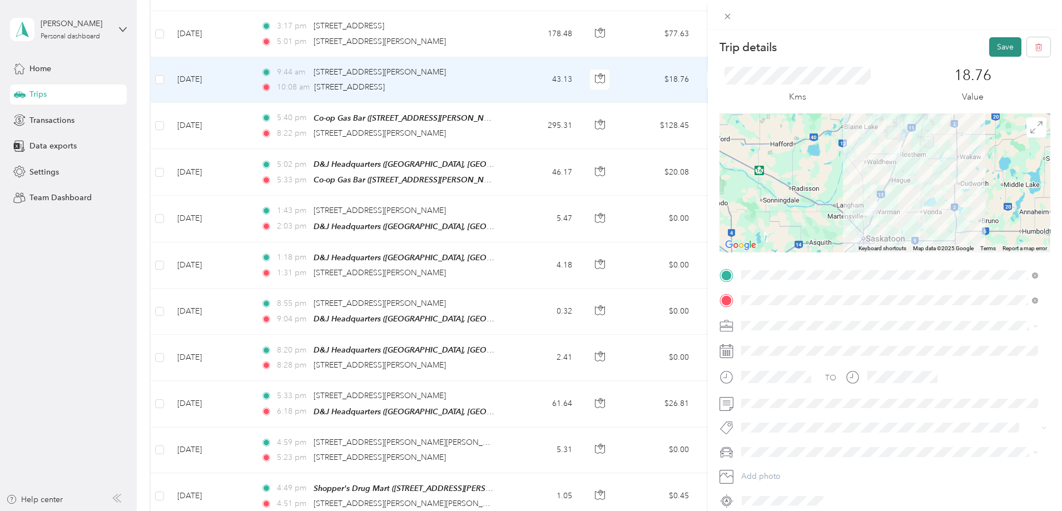
click at [1000, 47] on button "Save" at bounding box center [1005, 46] width 32 height 19
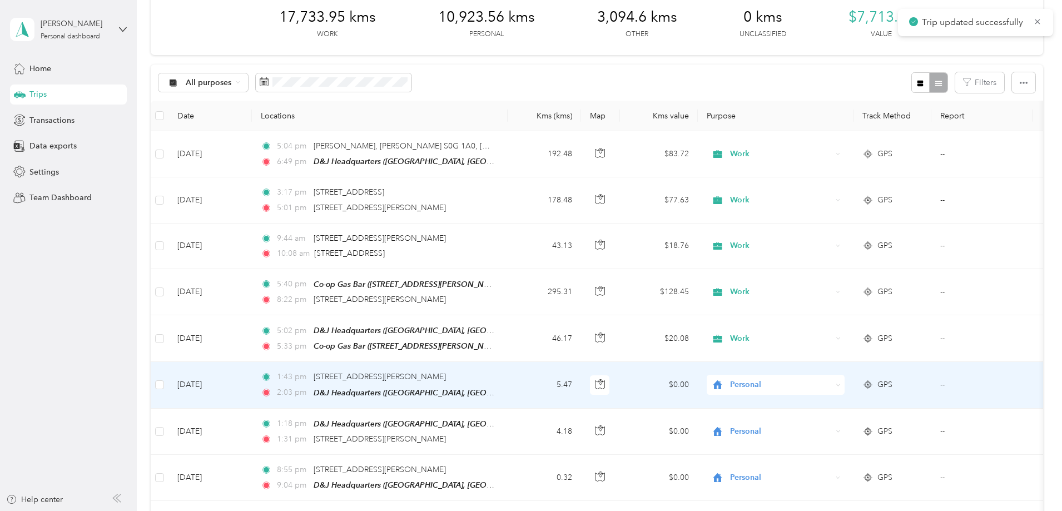
scroll to position [56, 0]
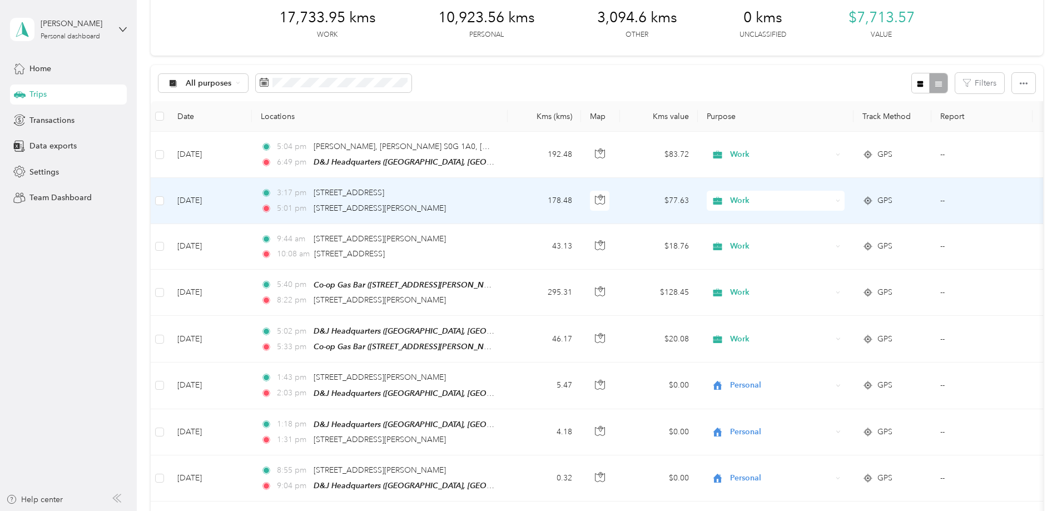
click at [892, 199] on span "GPS" at bounding box center [884, 201] width 15 height 12
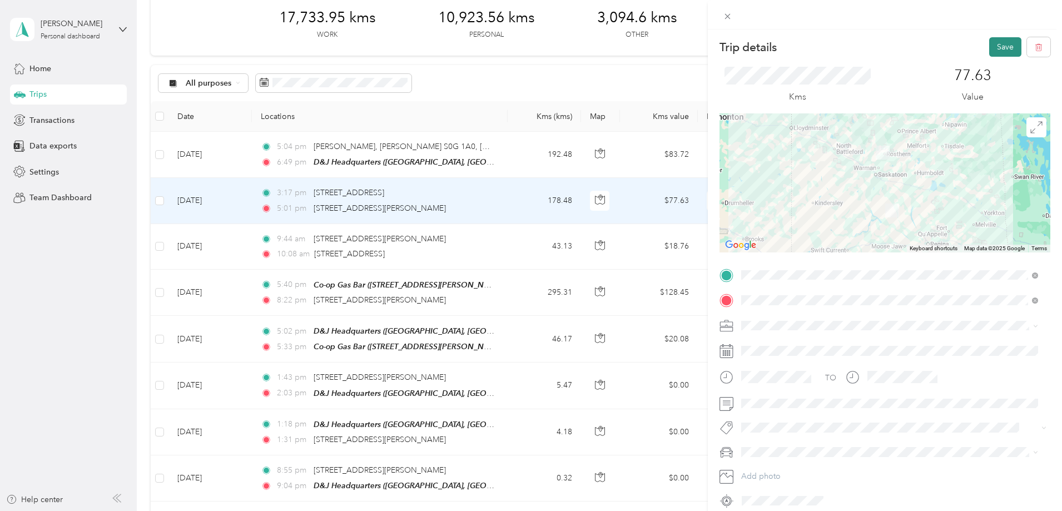
click at [999, 47] on button "Save" at bounding box center [1005, 46] width 32 height 19
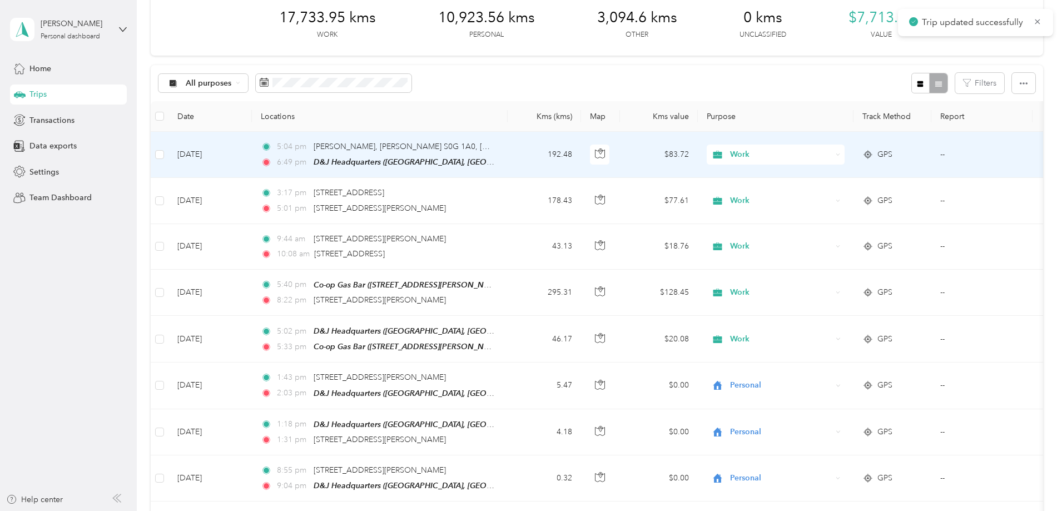
click at [892, 158] on span "GPS" at bounding box center [884, 154] width 15 height 12
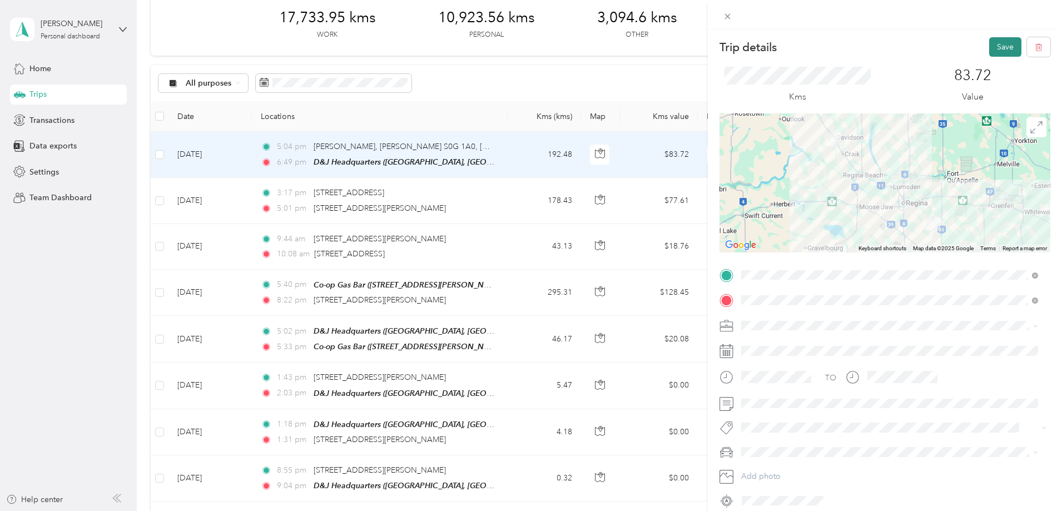
click at [1001, 44] on button "Save" at bounding box center [1005, 46] width 32 height 19
